Goal: Book appointment/travel/reservation

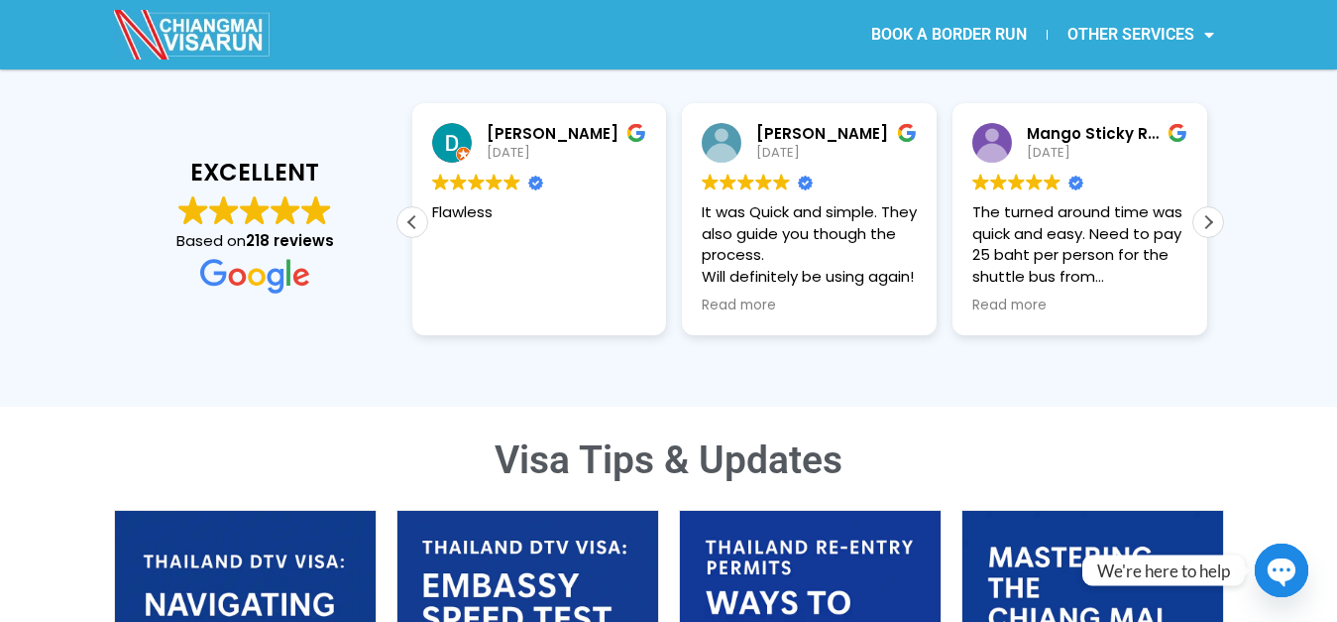
scroll to position [404, 0]
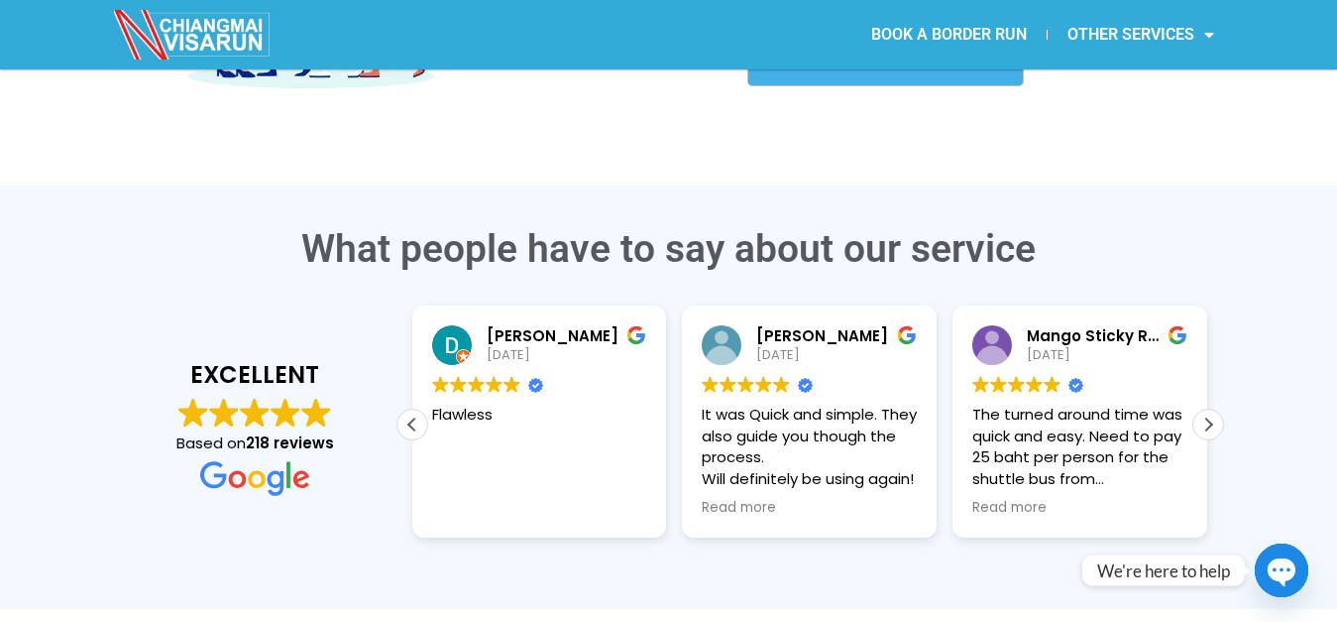
click at [923, 37] on link "BOOK A BORDER RUN" at bounding box center [949, 35] width 195 height 46
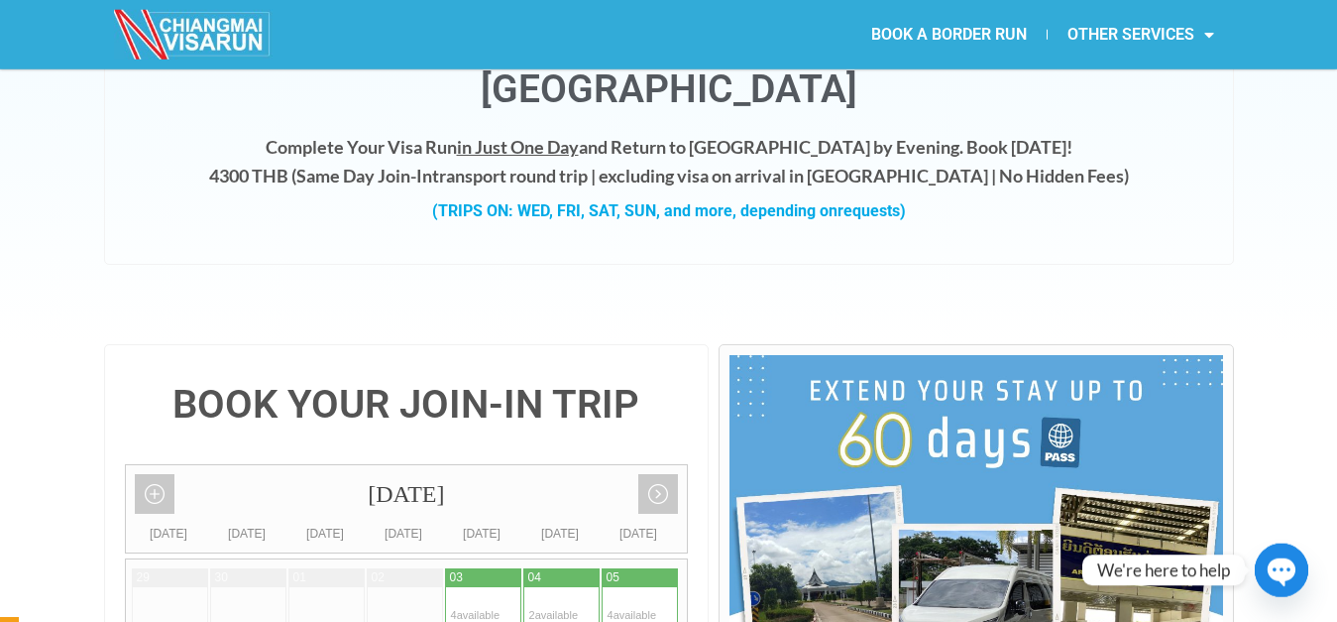
scroll to position [101, 0]
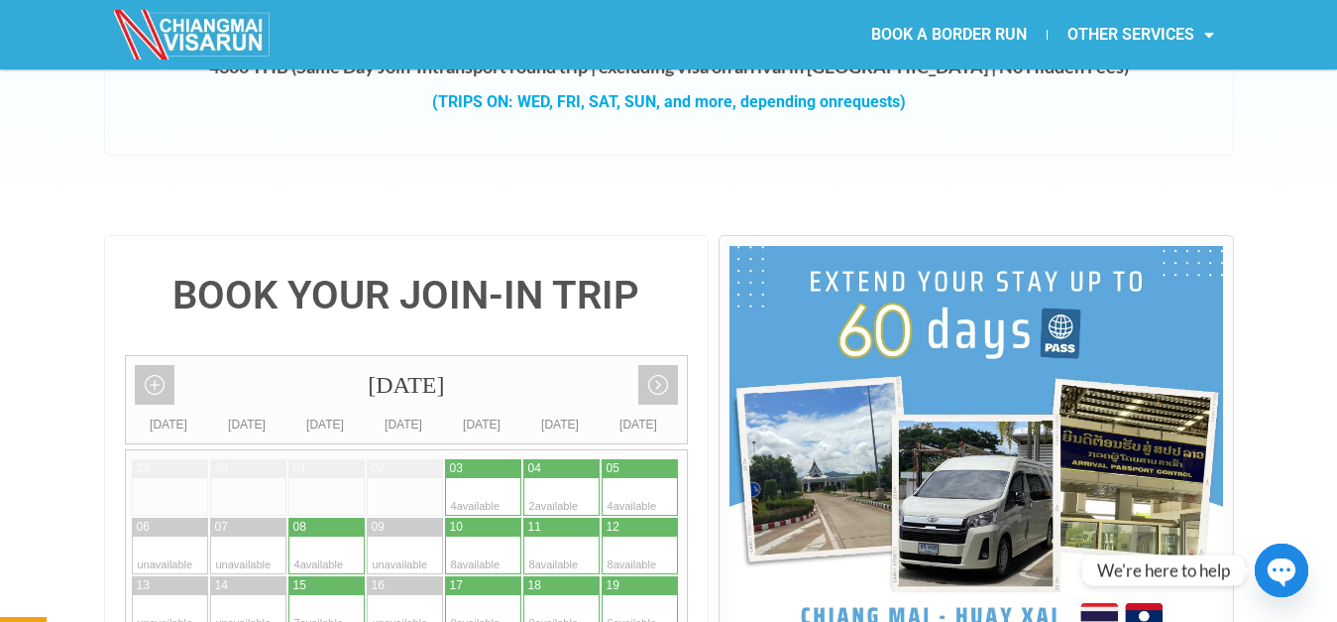
scroll to position [506, 0]
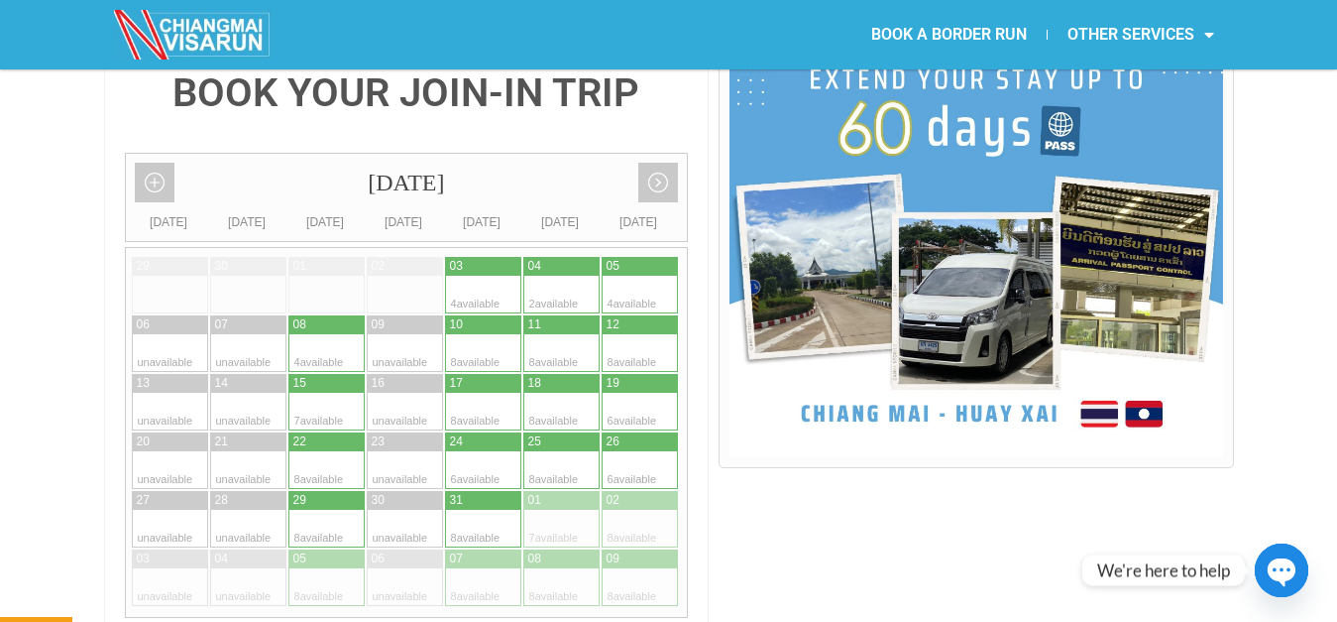
click at [476, 393] on div at bounding box center [464, 412] width 39 height 38
type input "17 October 2025"
radio input "true"
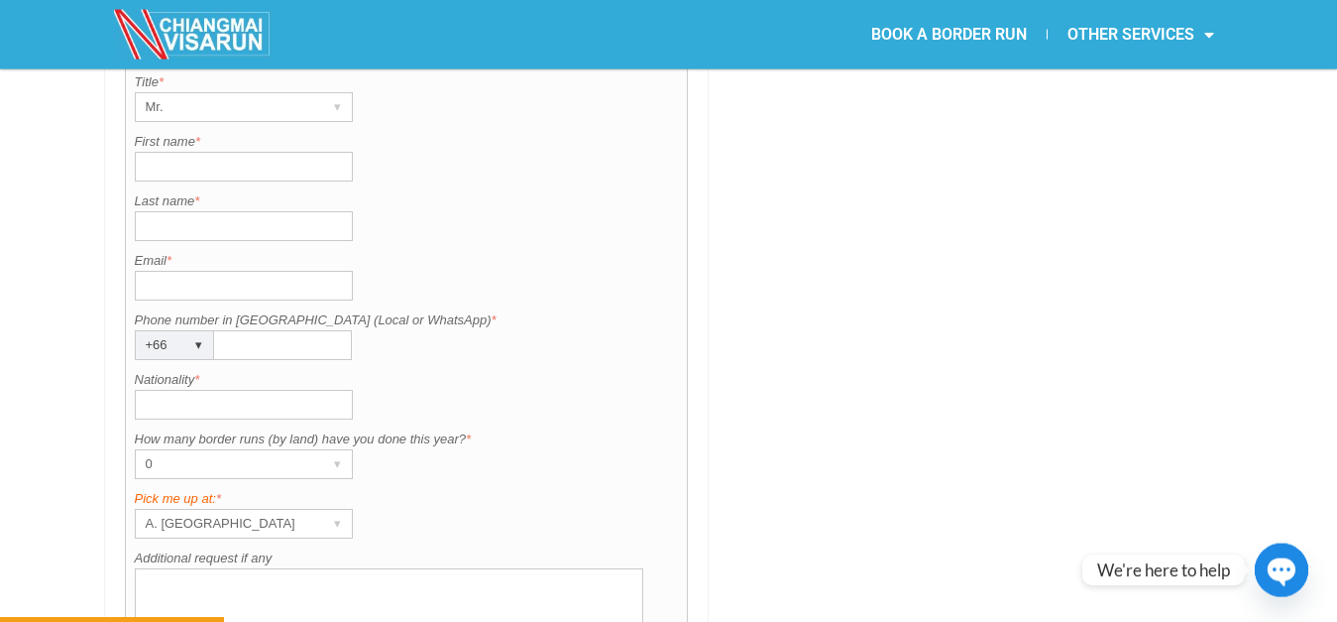
scroll to position [1687, 0]
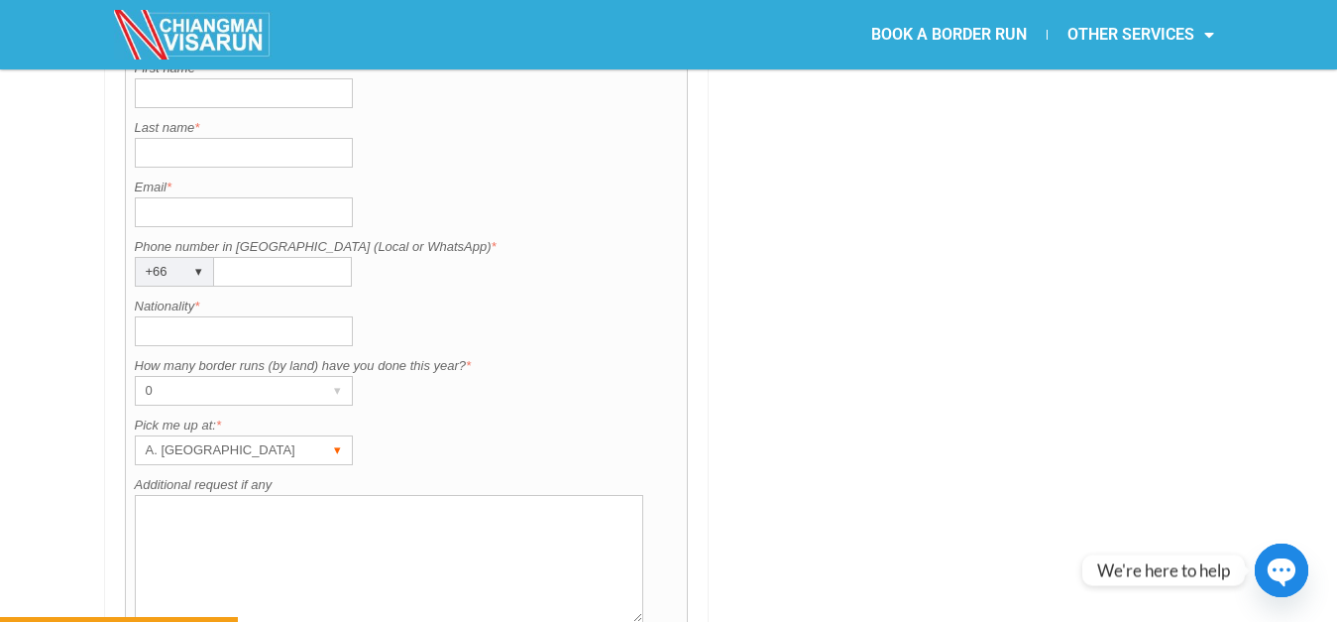
click at [281, 436] on div "A. Centara Riverside Hotel" at bounding box center [225, 450] width 178 height 28
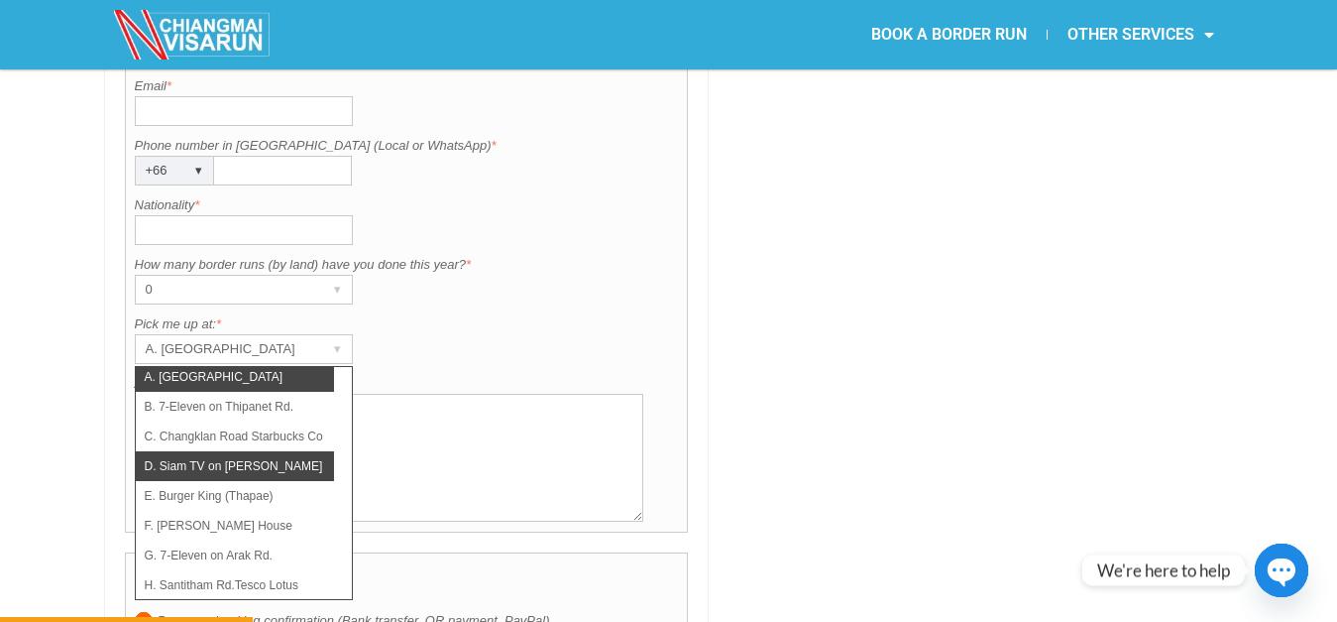
scroll to position [0, 0]
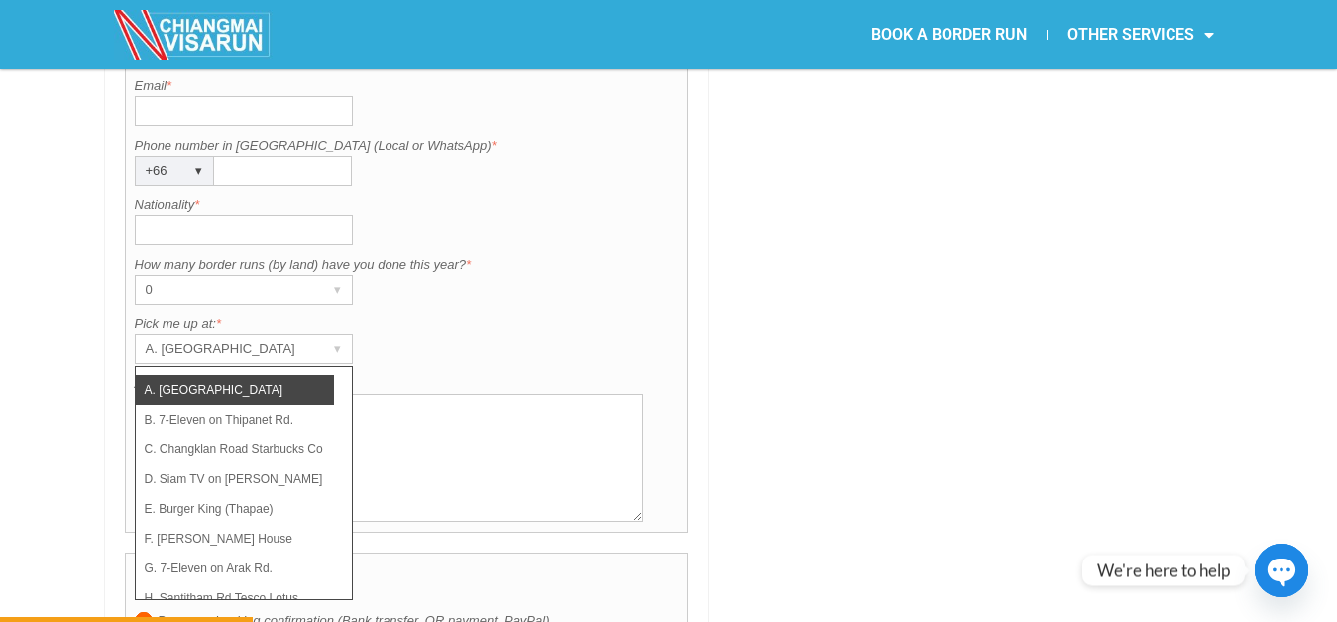
click at [612, 258] on div "How many border runs (by land) have you done this year? is required. How many b…" at bounding box center [407, 280] width 544 height 50
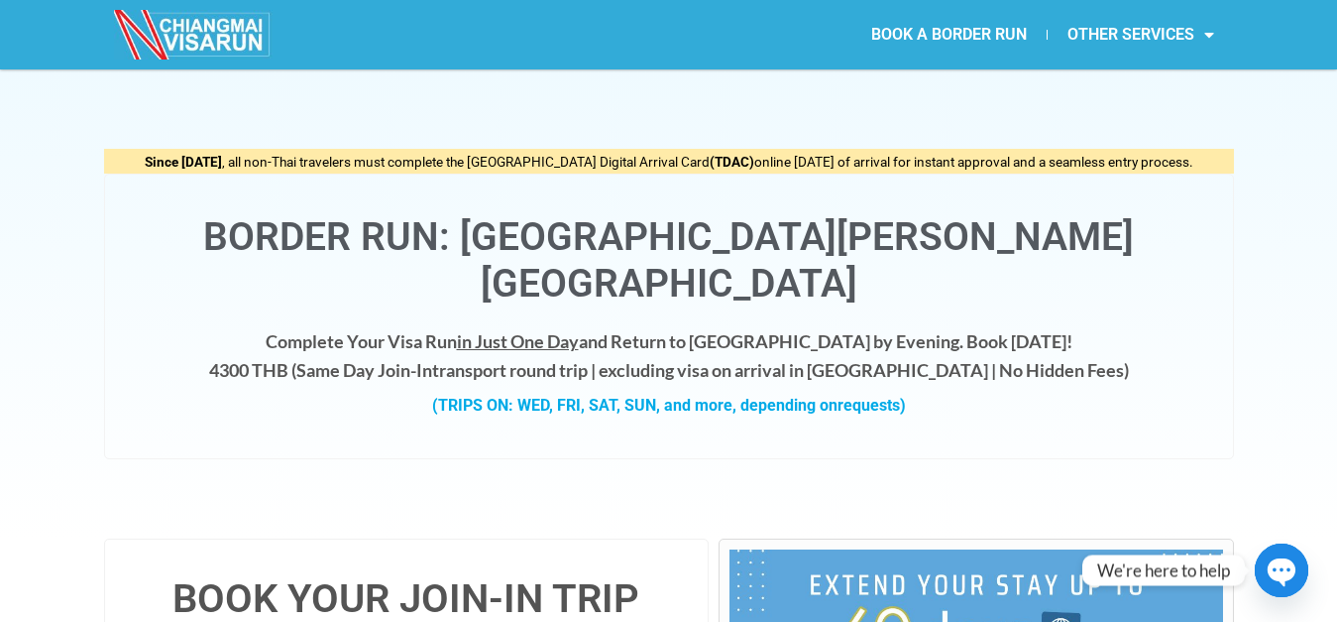
drag, startPoint x: 274, startPoint y: 323, endPoint x: 292, endPoint y: 324, distance: 18.9
click at [292, 327] on h4 "Complete Your Visa Run in Just One Day and Return to Chiang Mai by Evening. Boo…" at bounding box center [669, 355] width 1089 height 57
click at [220, 24] on img at bounding box center [193, 35] width 159 height 50
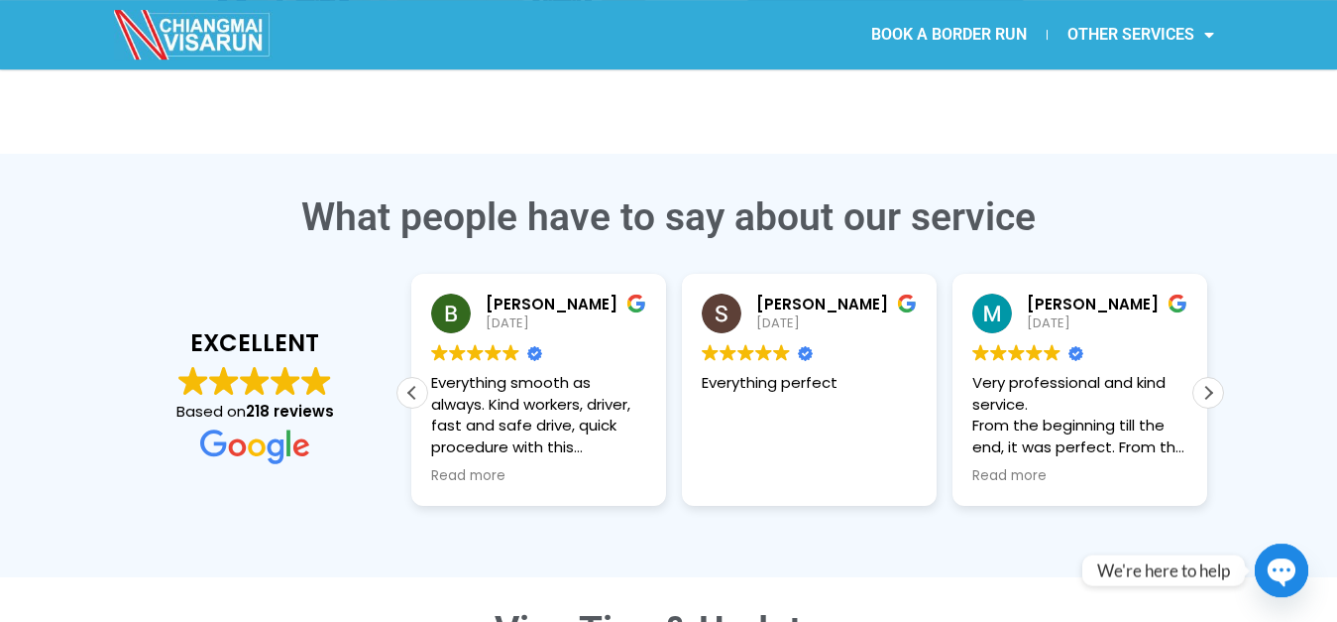
scroll to position [322, 0]
